Goal: Task Accomplishment & Management: Manage account settings

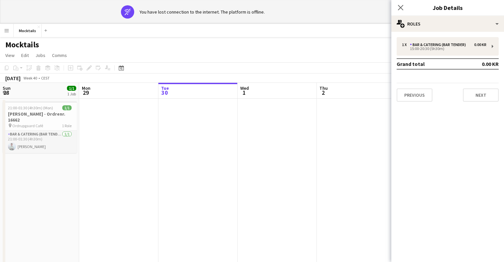
scroll to position [0, 302]
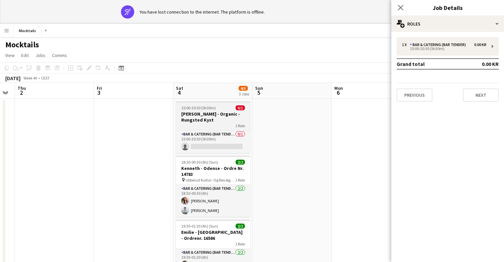
click at [211, 112] on h3 "[PERSON_NAME] - Organic - Rungsted Kyst" at bounding box center [213, 117] width 74 height 12
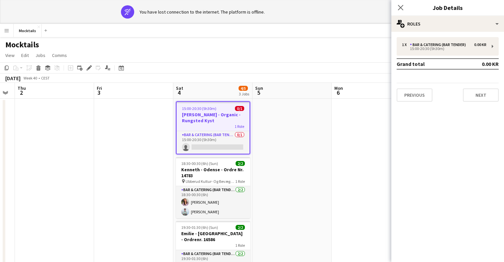
click at [211, 108] on span "15:00-20:30 (5h30m)" at bounding box center [199, 108] width 34 height 5
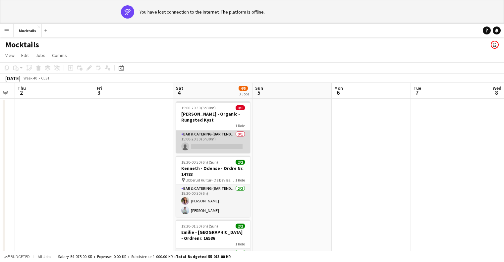
click at [225, 130] on app-card-role "Bar & Catering (Bar Tender) 0/1 15:00-20:30 (5h30m) single-neutral-actions" at bounding box center [213, 141] width 74 height 23
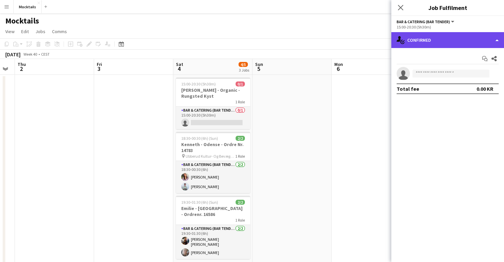
click at [418, 40] on div "single-neutral-actions-check-2 Confirmed" at bounding box center [447, 40] width 113 height 16
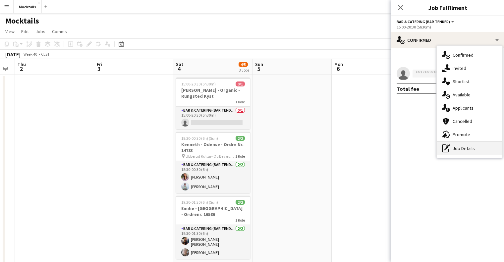
click at [454, 147] on div "pen-write Job Details" at bounding box center [469, 148] width 66 height 13
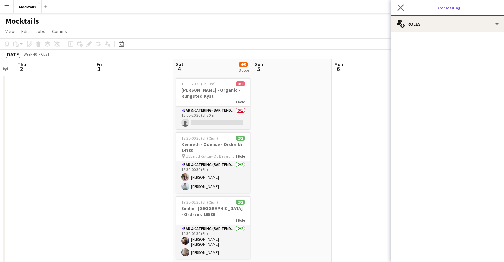
click at [396, 8] on app-icon "Close pop-in" at bounding box center [401, 8] width 10 height 10
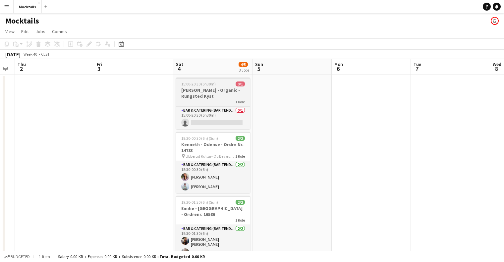
click at [203, 99] on div "1 Role" at bounding box center [213, 101] width 74 height 5
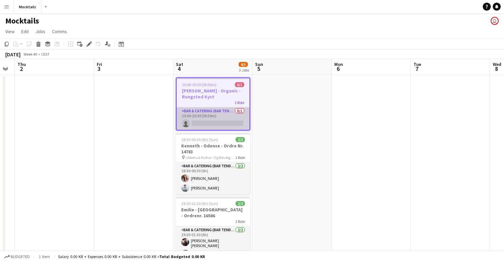
click at [197, 121] on app-card-role "Bar & Catering (Bar Tender) 0/1 15:00-20:30 (5h30m) single-neutral-actions" at bounding box center [212, 118] width 73 height 23
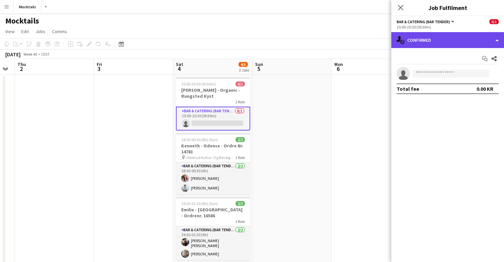
click at [458, 46] on div "single-neutral-actions-check-2 Confirmed" at bounding box center [447, 40] width 113 height 16
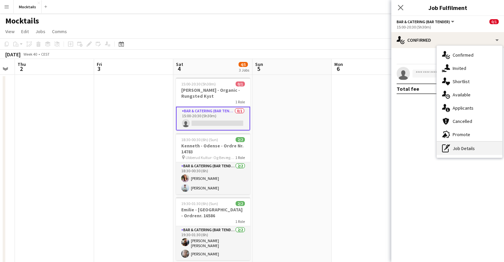
click at [453, 144] on div "pen-write Job Details" at bounding box center [469, 148] width 66 height 13
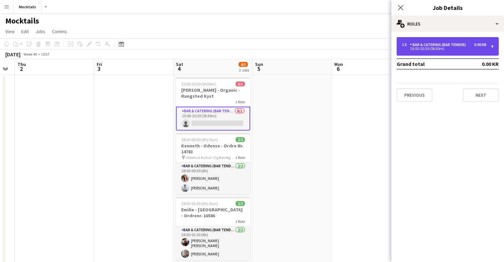
click at [445, 41] on div "1 x Bar & Catering (Bar Tender) 0.00 KR 15:00-20:30 (5h30m)" at bounding box center [447, 46] width 102 height 19
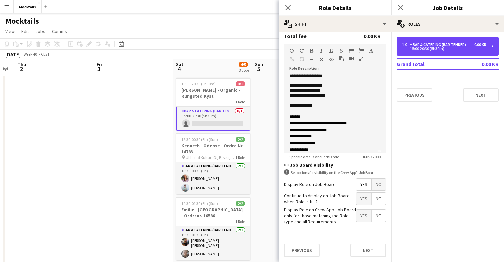
scroll to position [0, 0]
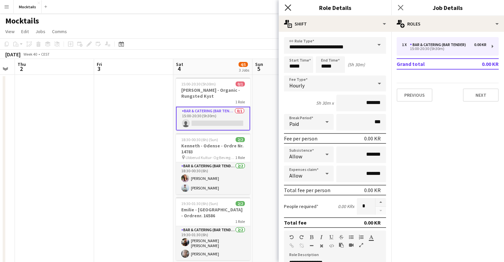
click at [286, 10] on icon "Close pop-in" at bounding box center [287, 7] width 6 height 6
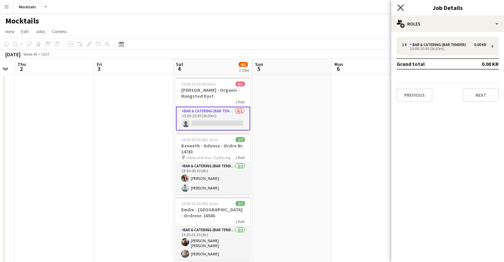
click at [399, 9] on icon at bounding box center [400, 7] width 6 height 6
